Goal: Task Accomplishment & Management: Use online tool/utility

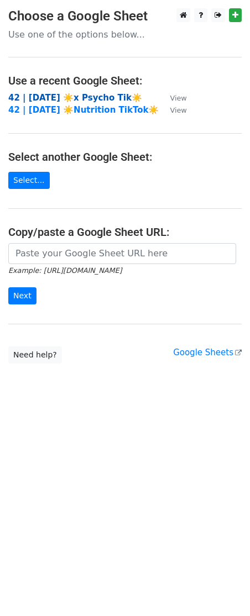
click at [61, 96] on strong "42 | [DATE] ☀️x Psycho Tik☀️" at bounding box center [75, 98] width 134 height 10
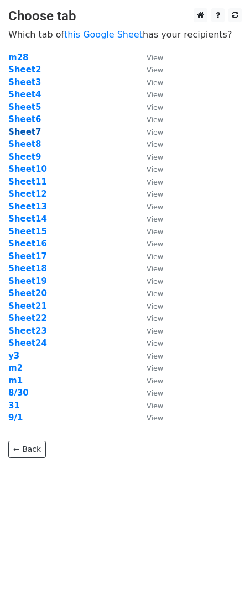
click at [32, 135] on strong "Sheet7" at bounding box center [24, 132] width 33 height 10
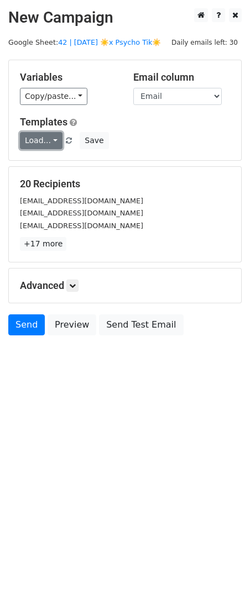
click at [41, 142] on link "Load..." at bounding box center [41, 140] width 43 height 17
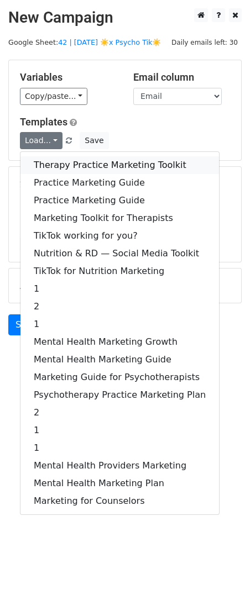
click at [77, 167] on link "Therapy Practice Marketing Toolkit" at bounding box center [119, 165] width 198 height 18
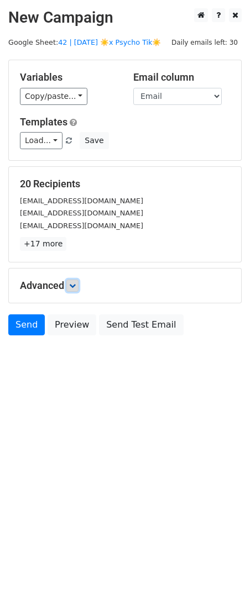
click at [75, 288] on icon at bounding box center [72, 285] width 7 height 7
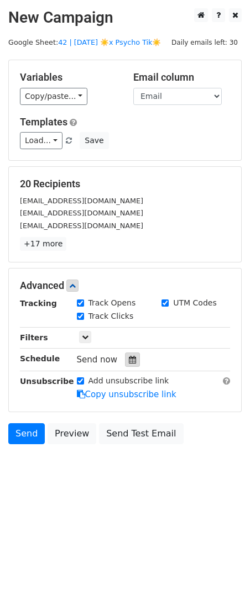
click at [125, 355] on div at bounding box center [132, 359] width 15 height 14
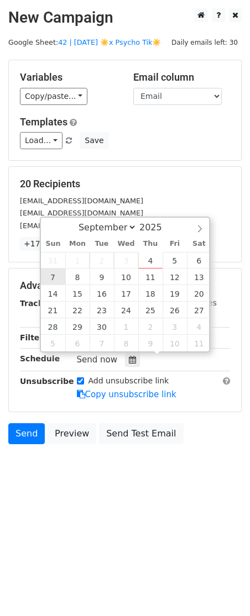
type input "2025-09-07 12:00"
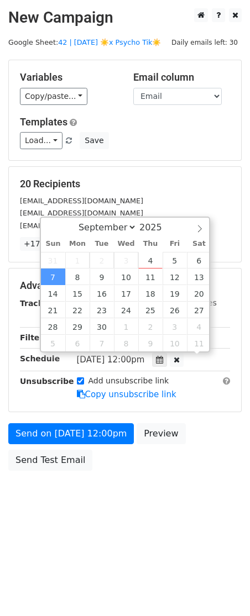
scroll to position [1, 0]
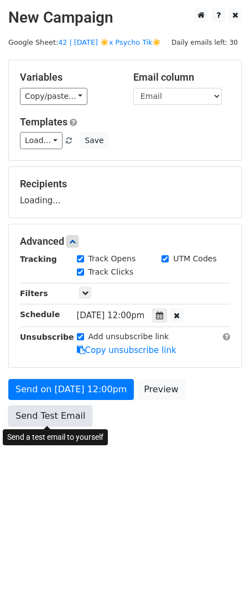
click at [55, 407] on link "Send Test Email" at bounding box center [50, 415] width 84 height 21
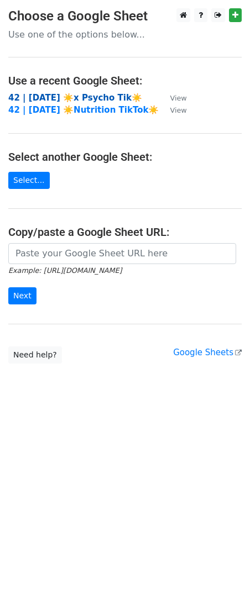
click at [61, 100] on strong "42 | SEPT 1 ☀️x Psycho Tik☀️" at bounding box center [75, 98] width 134 height 10
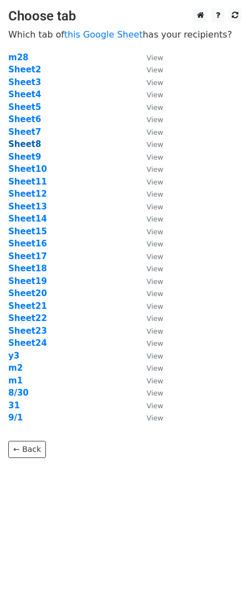
click at [30, 144] on strong "Sheet8" at bounding box center [24, 144] width 33 height 10
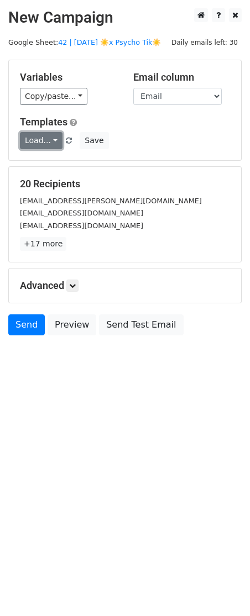
click at [34, 145] on link "Load..." at bounding box center [41, 140] width 43 height 17
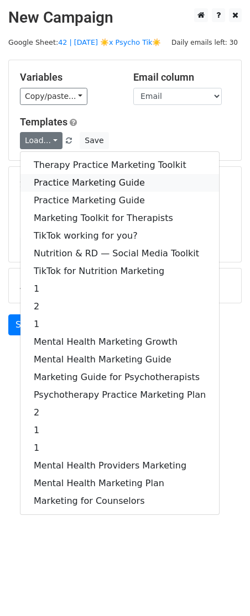
click at [73, 177] on link "Practice Marketing Guide" at bounding box center [119, 183] width 198 height 18
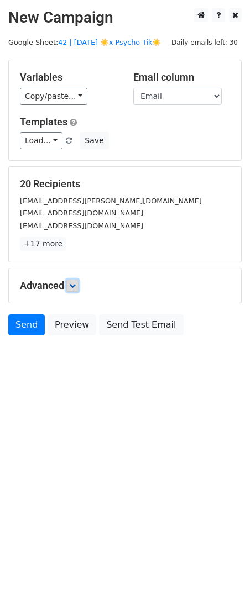
click at [73, 286] on icon at bounding box center [72, 285] width 7 height 7
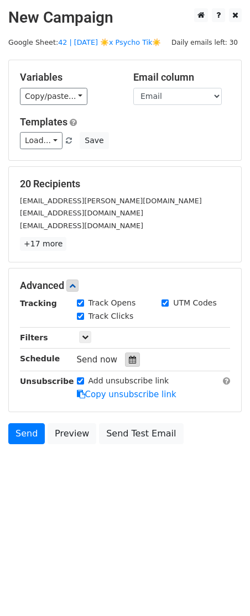
click at [129, 358] on icon at bounding box center [132, 360] width 7 height 8
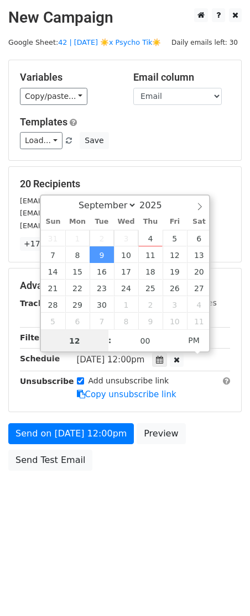
scroll to position [1, 0]
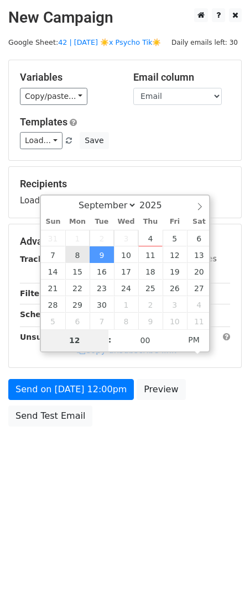
type input "2025-09-08 12:00"
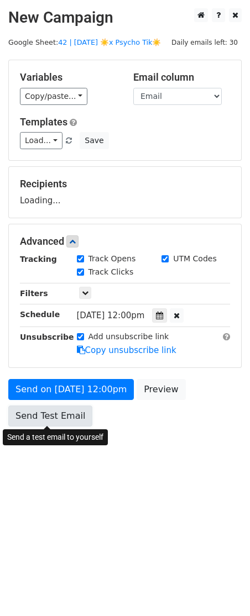
click at [44, 424] on link "Send Test Email" at bounding box center [50, 415] width 84 height 21
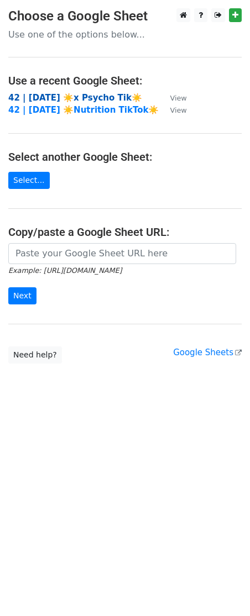
click at [69, 99] on strong "42 | [DATE] ☀️x Psycho Tik☀️" at bounding box center [75, 98] width 134 height 10
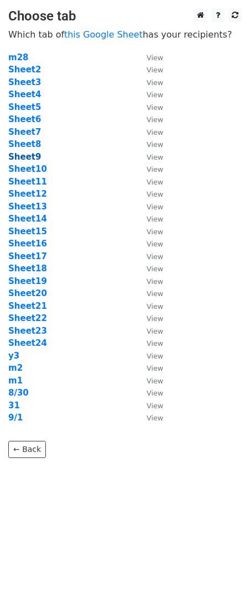
click at [28, 157] on strong "Sheet9" at bounding box center [24, 157] width 33 height 10
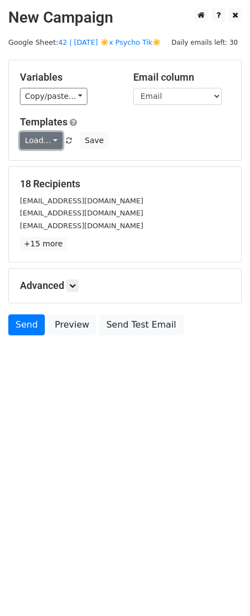
click at [49, 139] on link "Load..." at bounding box center [41, 140] width 43 height 17
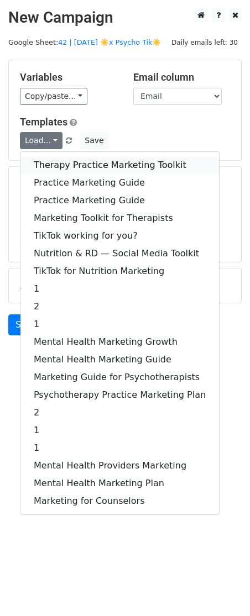
click at [64, 169] on link "Therapy Practice Marketing Toolkit" at bounding box center [119, 165] width 198 height 18
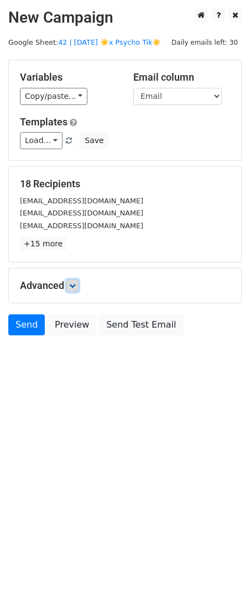
click at [76, 289] on link at bounding box center [72, 285] width 12 height 12
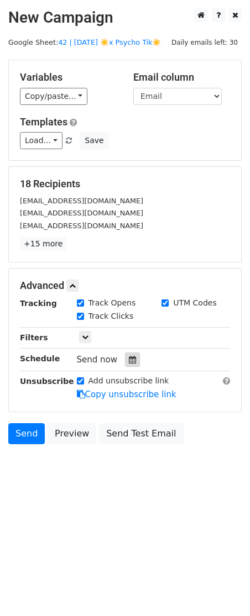
click at [129, 360] on icon at bounding box center [132, 360] width 7 height 8
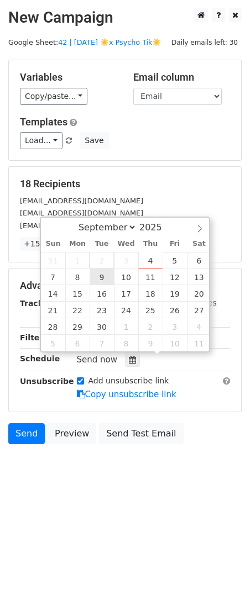
type input "2025-09-09 12:00"
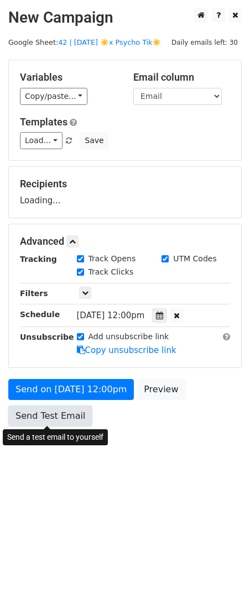
click at [55, 421] on link "Send Test Email" at bounding box center [50, 415] width 84 height 21
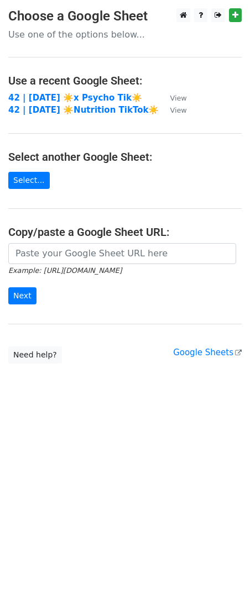
click at [71, 103] on td "42 | SEPT 1 ☀️x Psycho Tik☀️" at bounding box center [83, 98] width 150 height 13
click at [62, 99] on strong "42 | [DATE] ☀️x Psycho Tik☀️" at bounding box center [75, 98] width 134 height 10
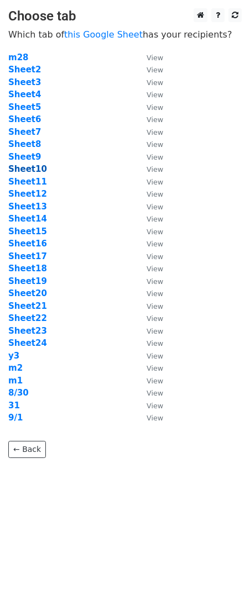
click at [31, 166] on strong "Sheet10" at bounding box center [27, 169] width 39 height 10
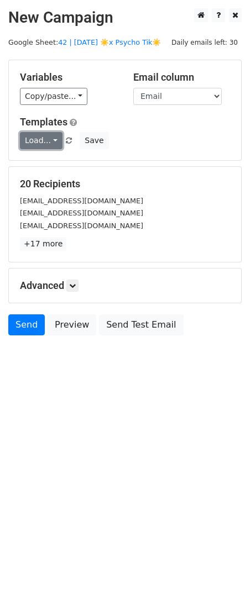
click at [46, 142] on link "Load..." at bounding box center [41, 140] width 43 height 17
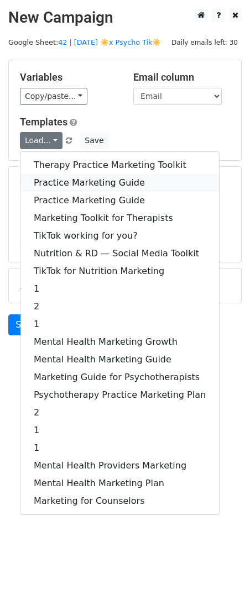
click at [55, 182] on link "Practice Marketing Guide" at bounding box center [119, 183] width 198 height 18
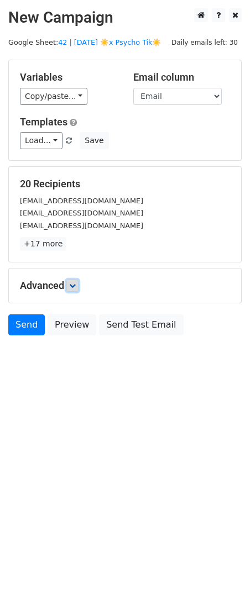
click at [73, 282] on icon at bounding box center [72, 285] width 7 height 7
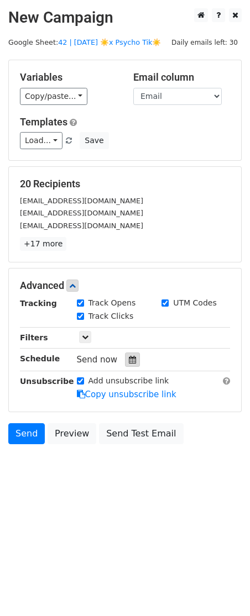
click at [129, 360] on icon at bounding box center [132, 360] width 7 height 8
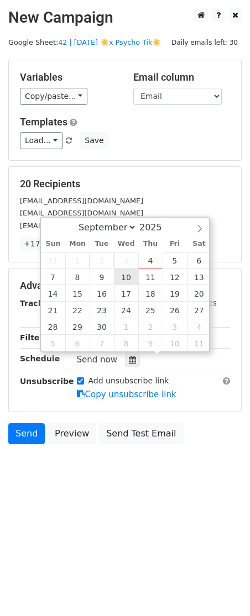
type input "[DATE] 12:00"
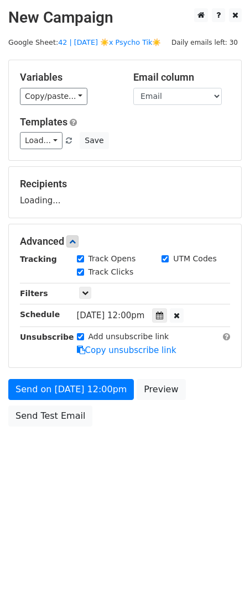
click at [87, 399] on div "Send on [DATE] 12:00pm Preview Send Test Email" at bounding box center [125, 405] width 250 height 53
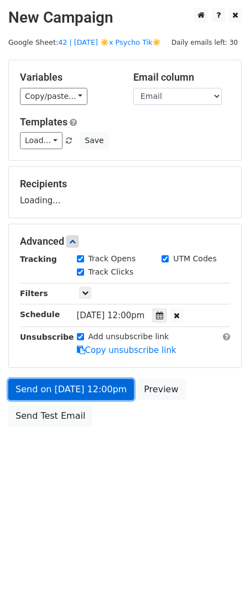
click at [92, 396] on link "Send on [DATE] 12:00pm" at bounding box center [70, 389] width 125 height 21
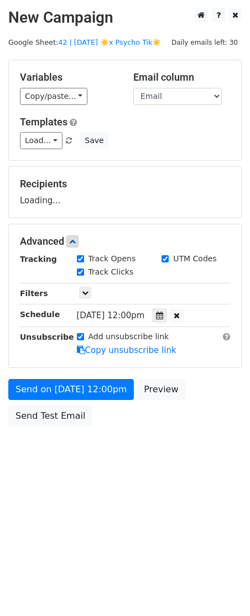
click at [30, 428] on div "Send on [DATE] 12:00pm Preview Send Test Email" at bounding box center [125, 405] width 250 height 53
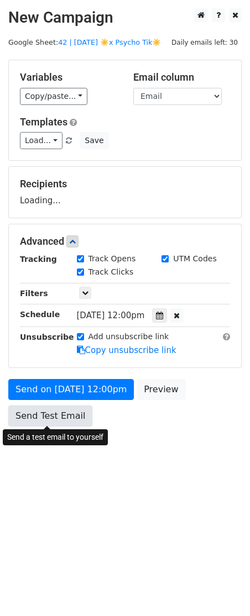
click at [43, 411] on link "Send Test Email" at bounding box center [50, 415] width 84 height 21
click at [59, 420] on link "Send Test Email" at bounding box center [50, 415] width 84 height 21
